Goal: Find specific page/section: Find specific page/section

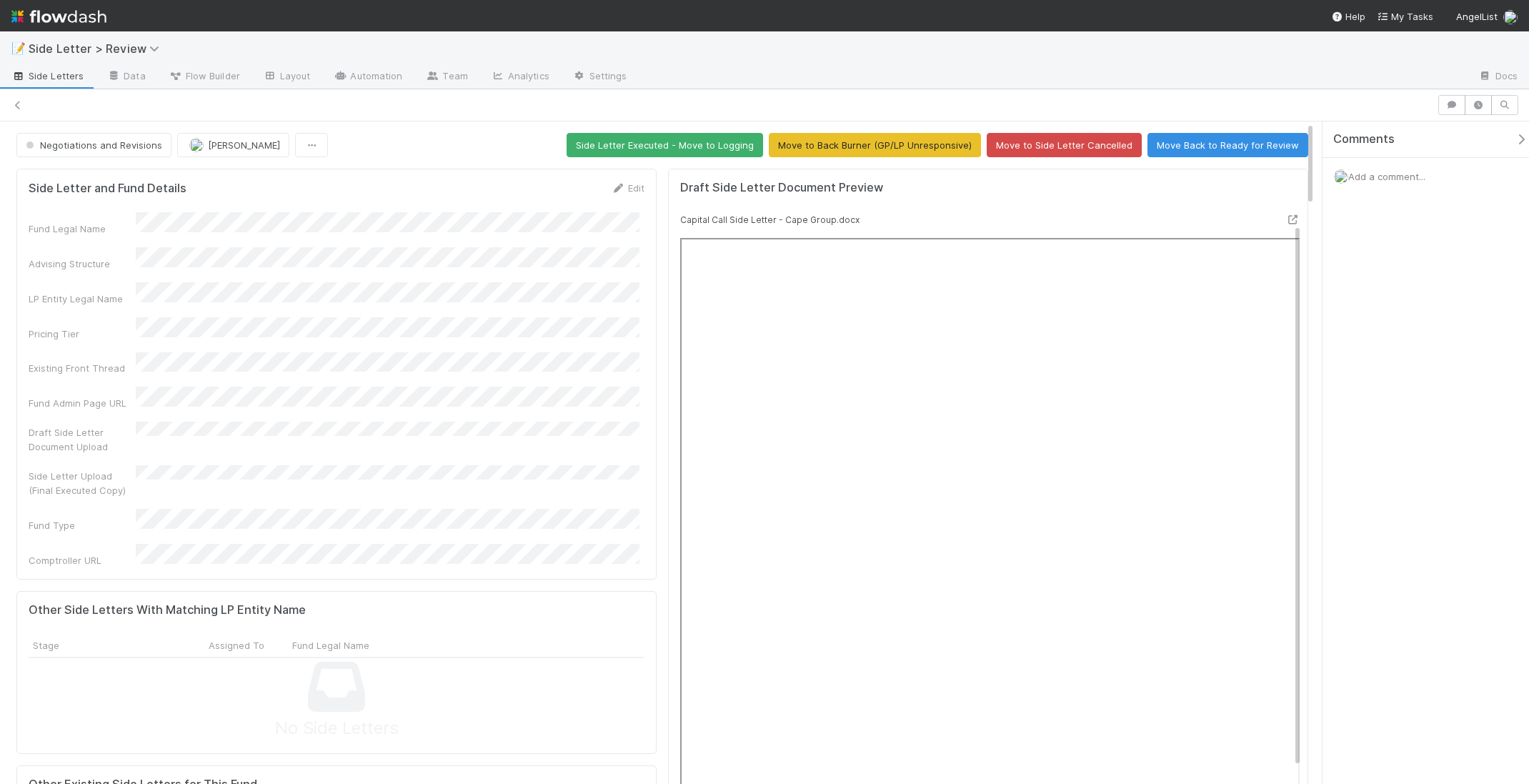
scroll to position [11, 0]
click at [17, 105] on icon at bounding box center [18, 105] width 14 height 10
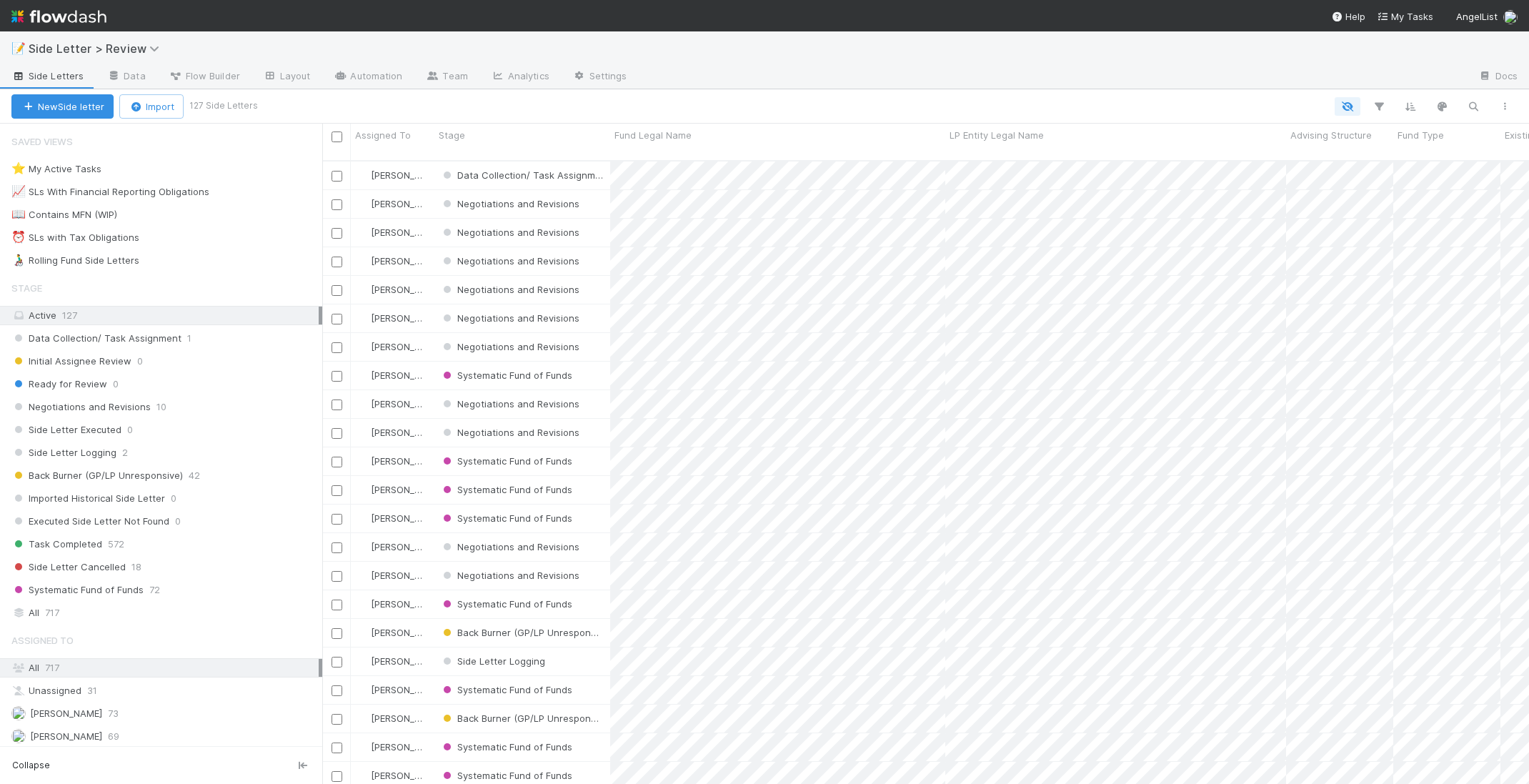
scroll to position [625, 1197]
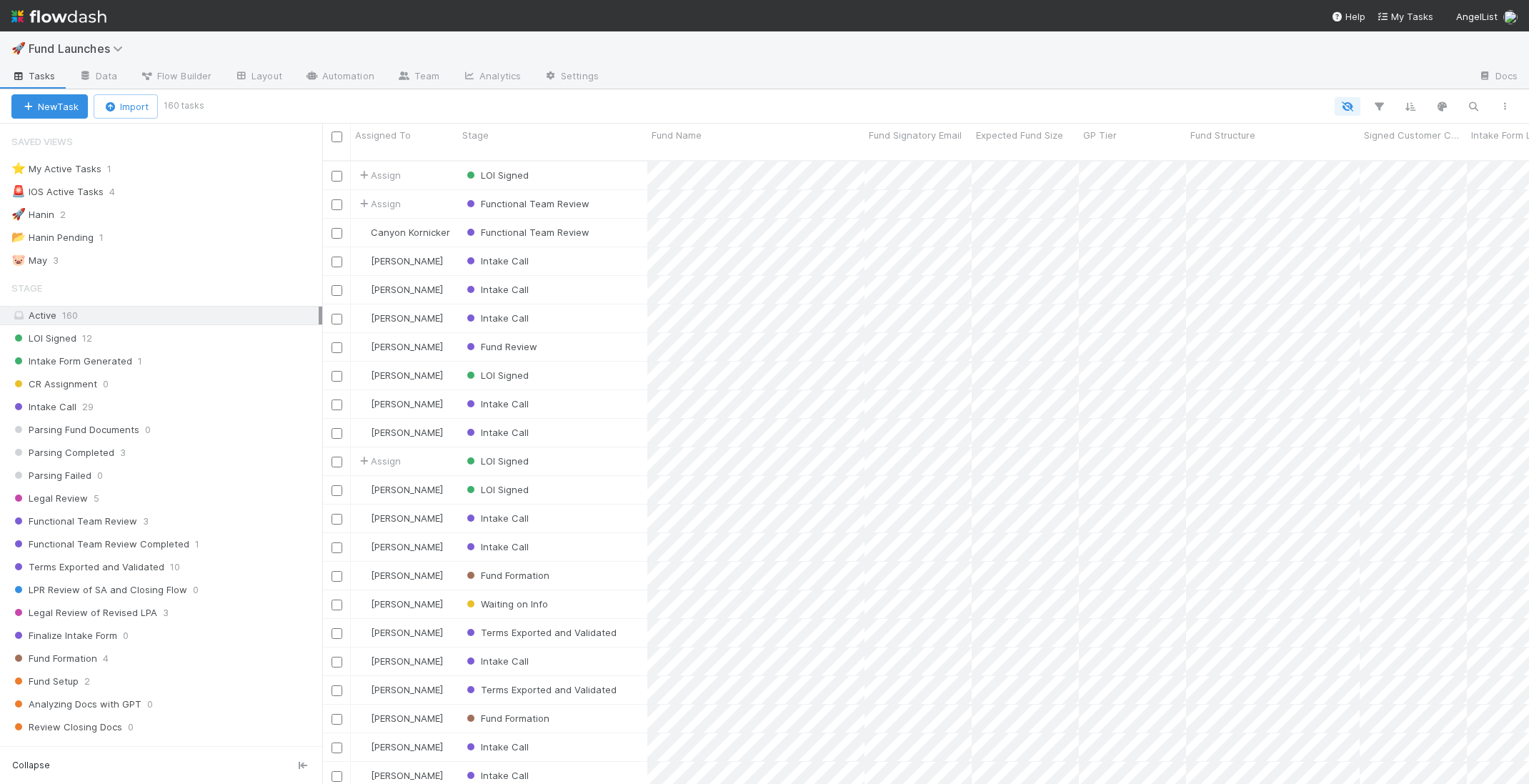
scroll to position [10, 10]
click at [1467, 106] on icon "button" at bounding box center [1474, 106] width 14 height 13
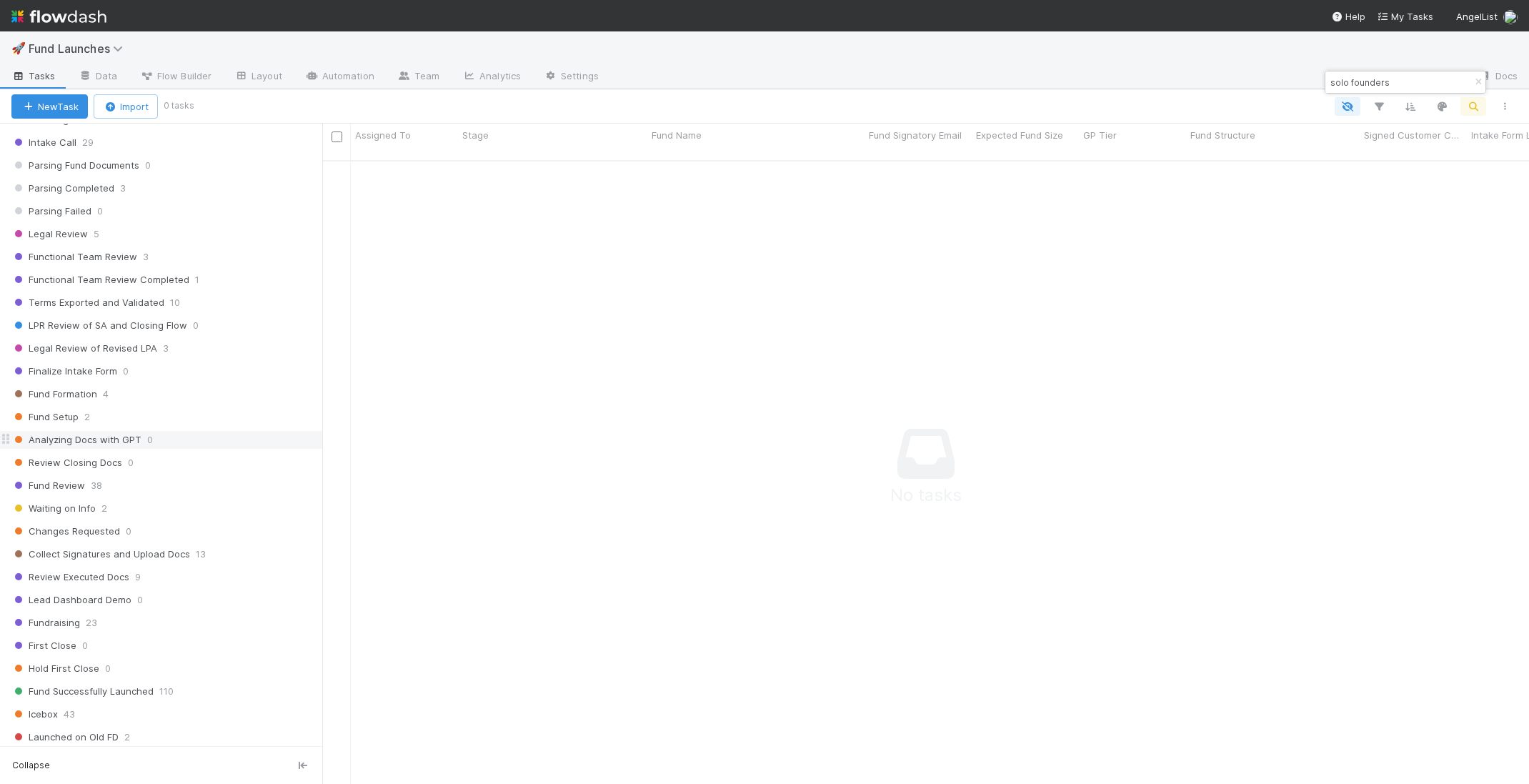
scroll to position [779, 0]
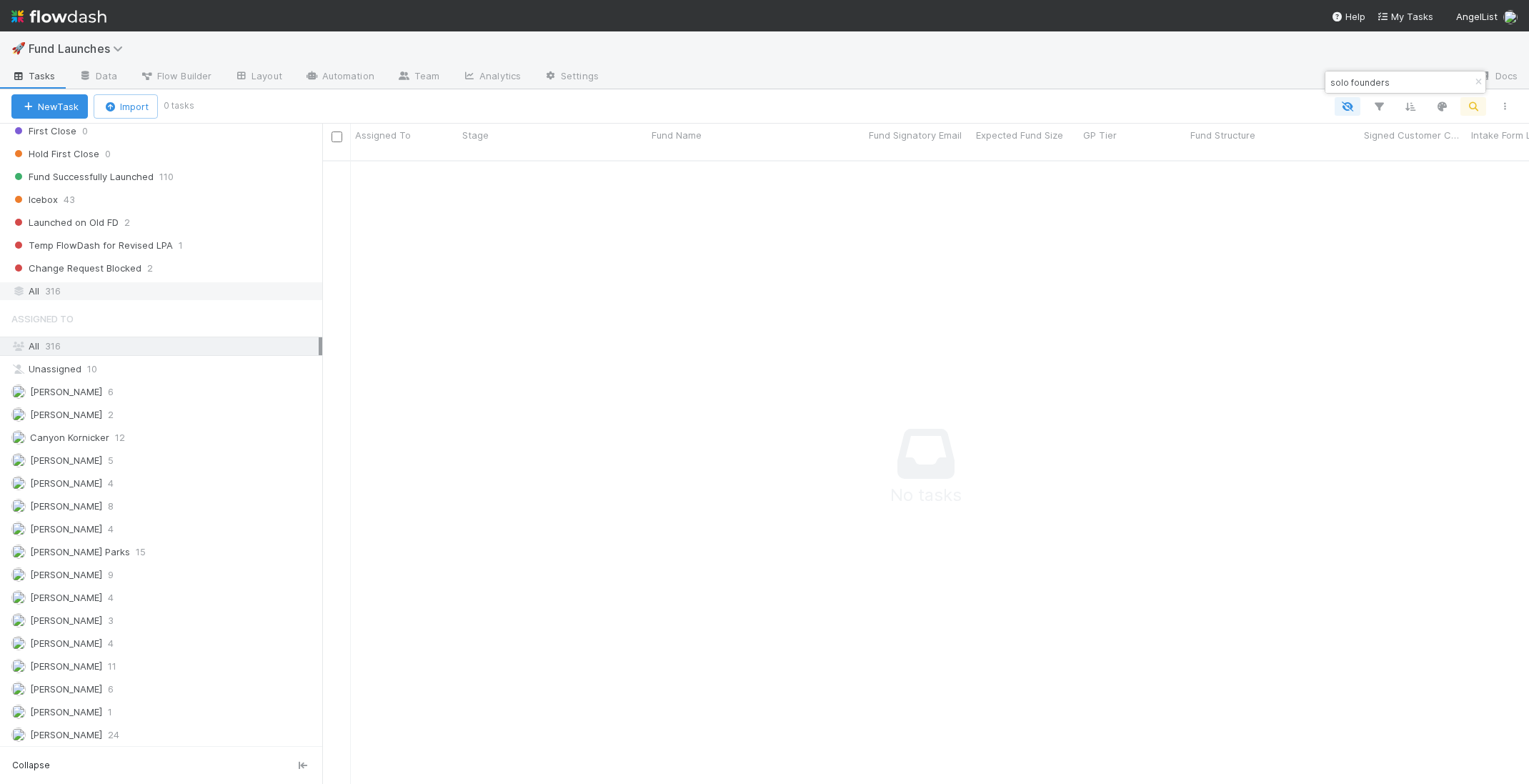
type input "solo founders"
click at [137, 283] on div "All 316" at bounding box center [164, 291] width 307 height 18
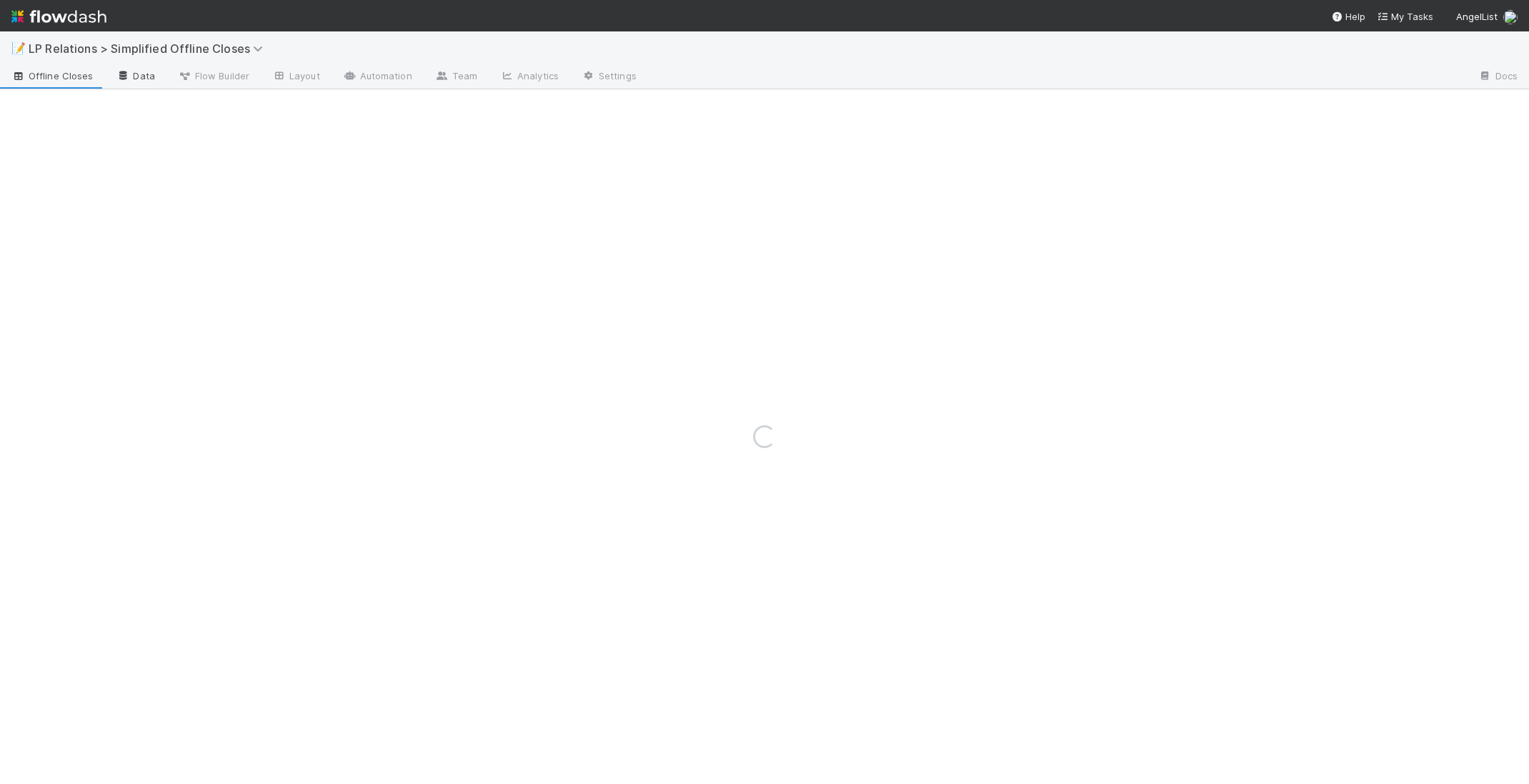
click at [116, 85] on link "Data" at bounding box center [135, 77] width 61 height 23
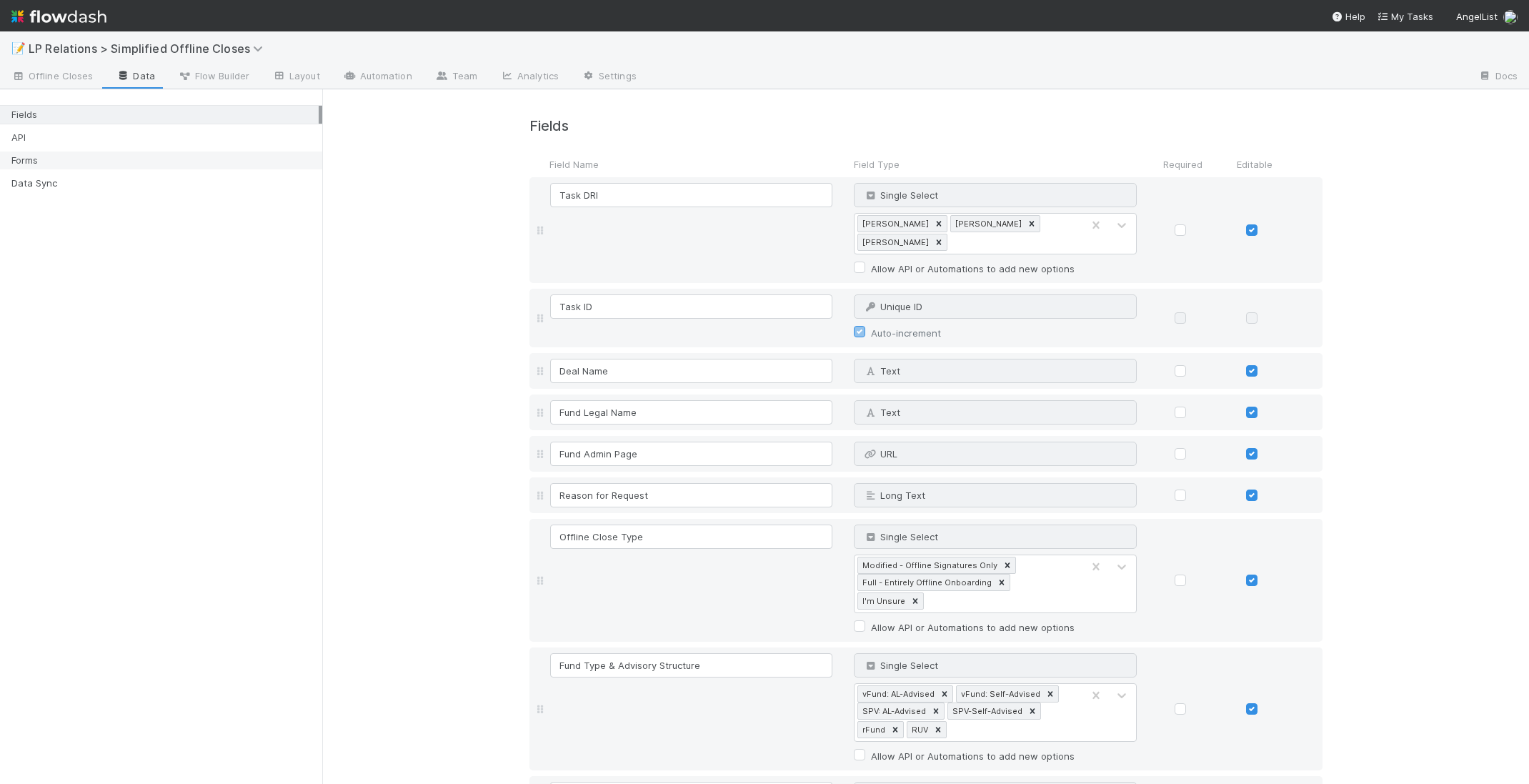
click at [76, 160] on div "Forms" at bounding box center [164, 160] width 307 height 18
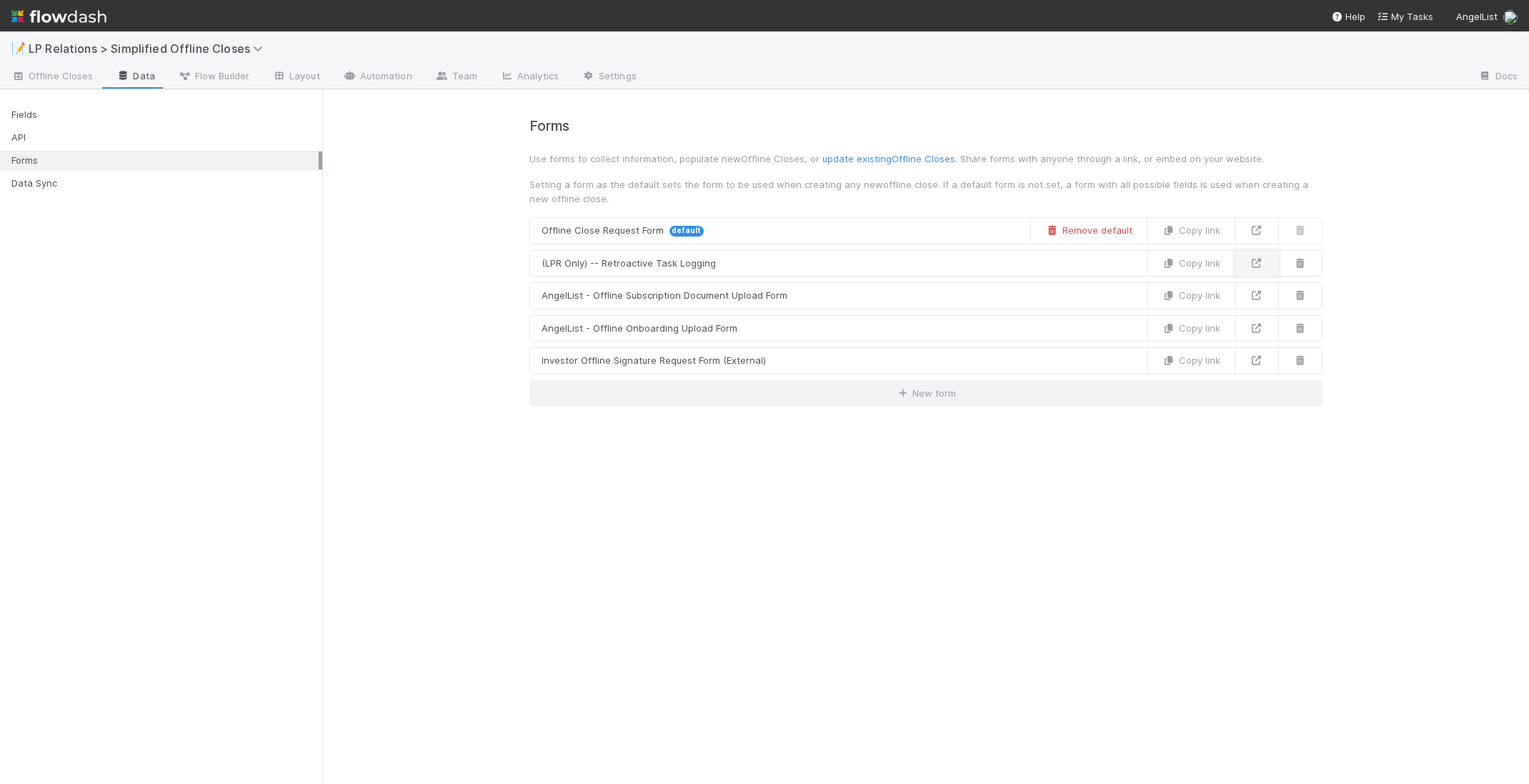
click at [1249, 262] on link at bounding box center [1257, 263] width 44 height 27
